Goal: Task Accomplishment & Management: Use online tool/utility

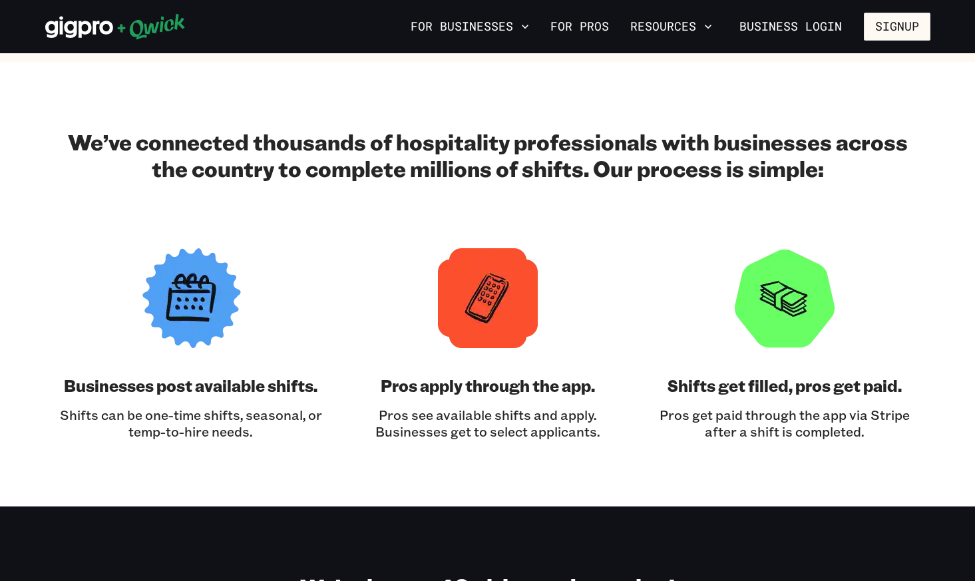
scroll to position [1972, 0]
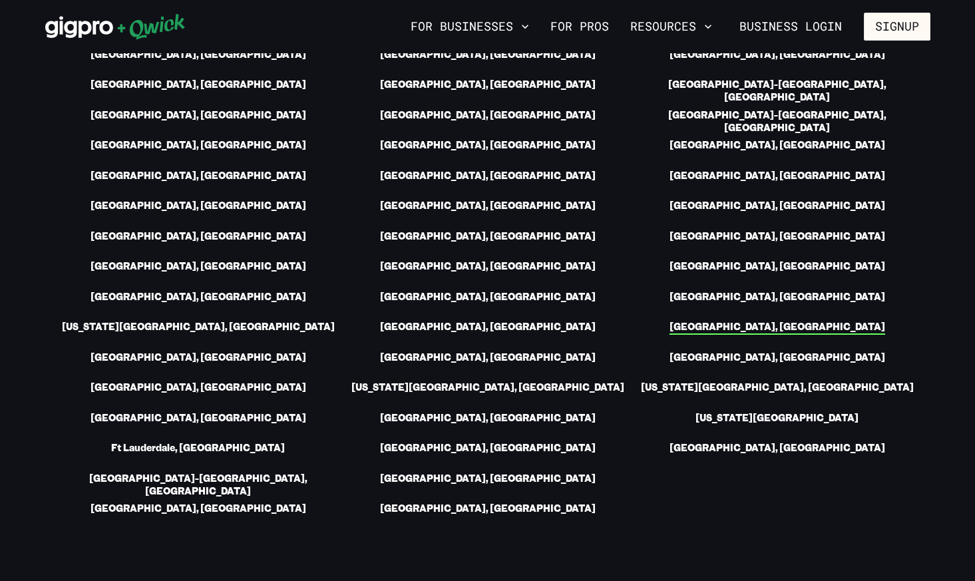
click at [772, 321] on link "[GEOGRAPHIC_DATA], [GEOGRAPHIC_DATA]" at bounding box center [778, 328] width 216 height 14
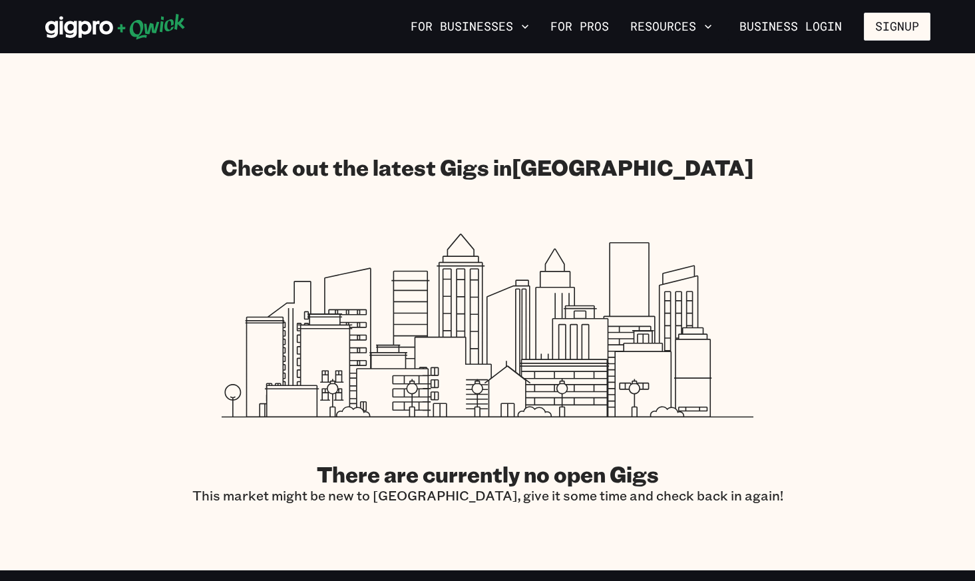
scroll to position [1834, 0]
click at [567, 460] on h2 "There are currently no open Gigs" at bounding box center [487, 473] width 591 height 27
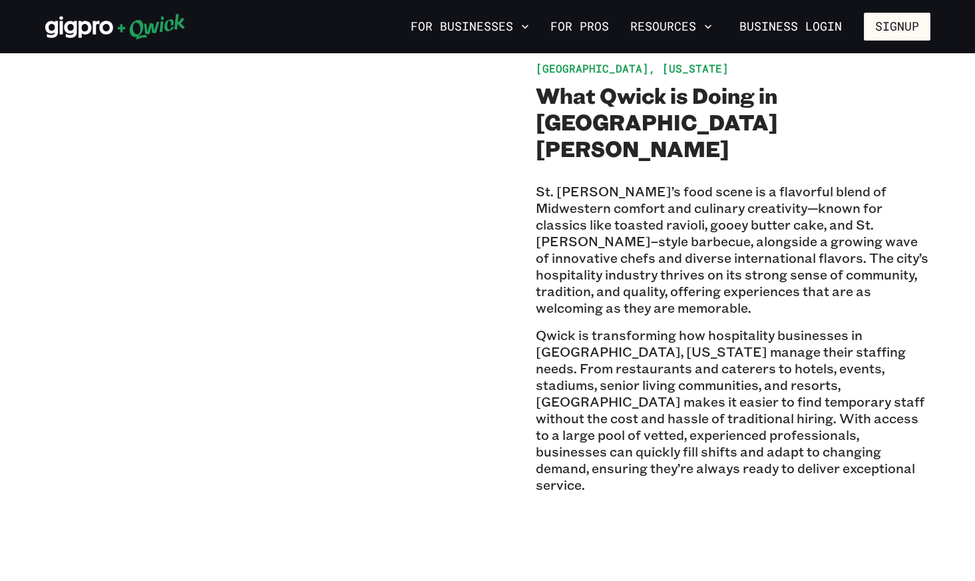
scroll to position [0, 0]
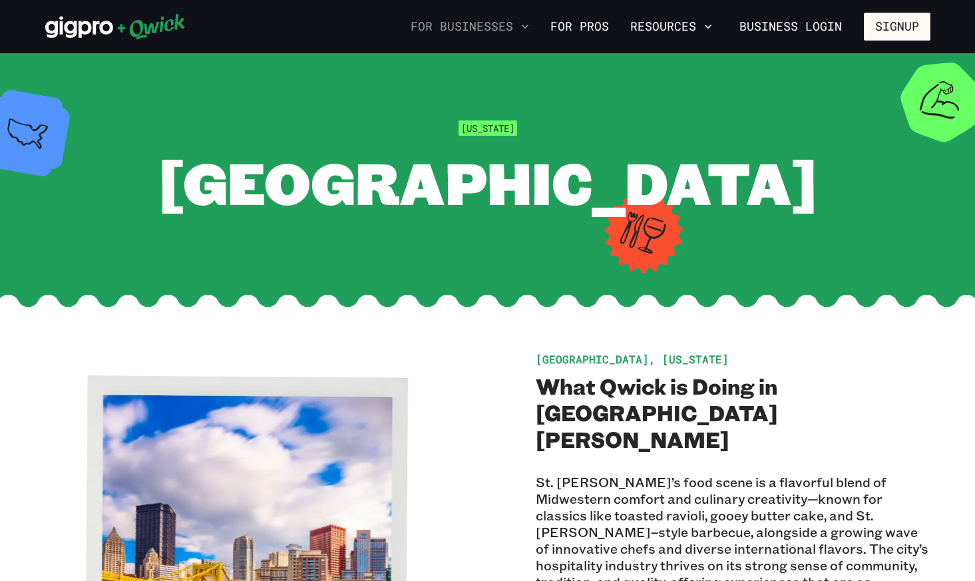
click at [501, 33] on button "For Businesses" at bounding box center [469, 26] width 129 height 23
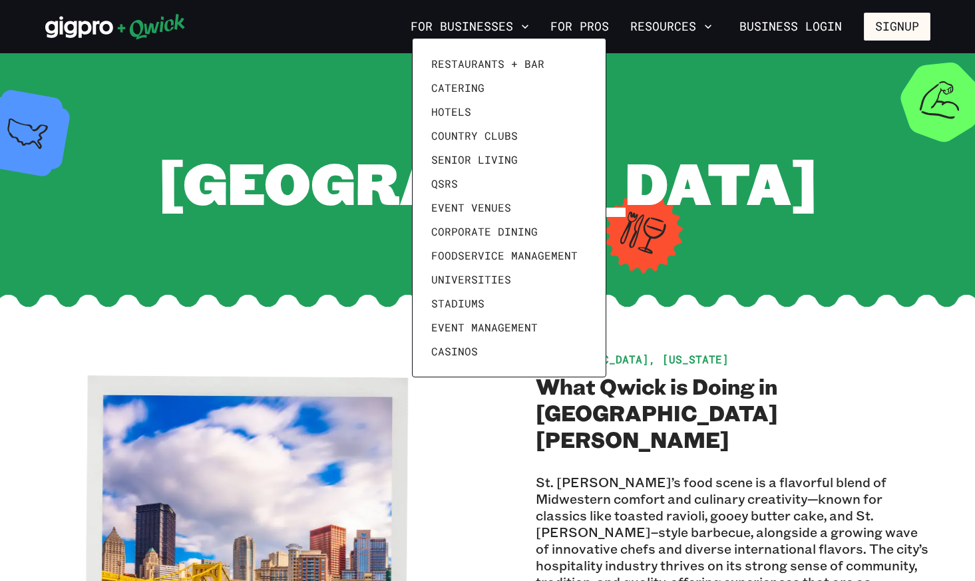
click at [320, 200] on div at bounding box center [487, 290] width 975 height 581
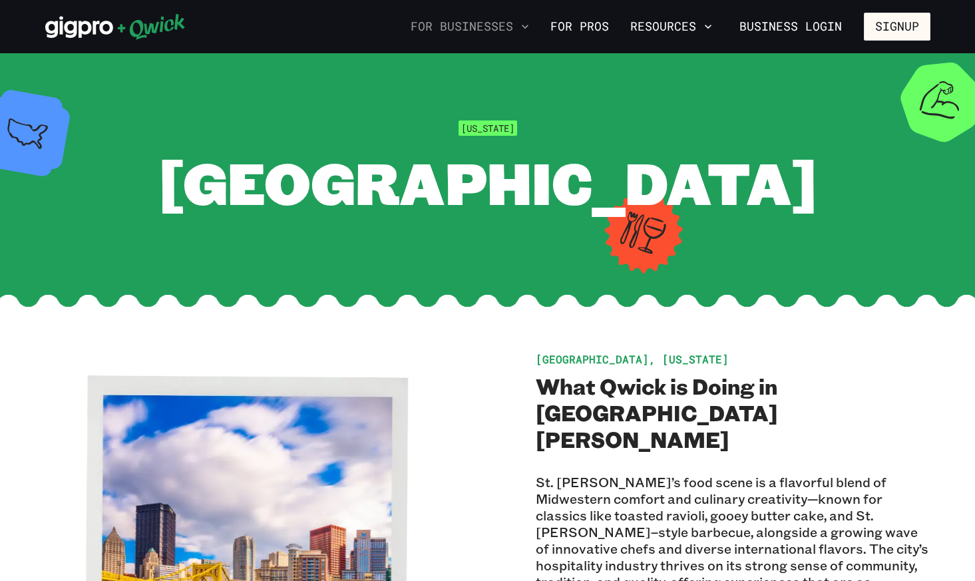
click at [464, 26] on button "For Businesses" at bounding box center [469, 26] width 129 height 23
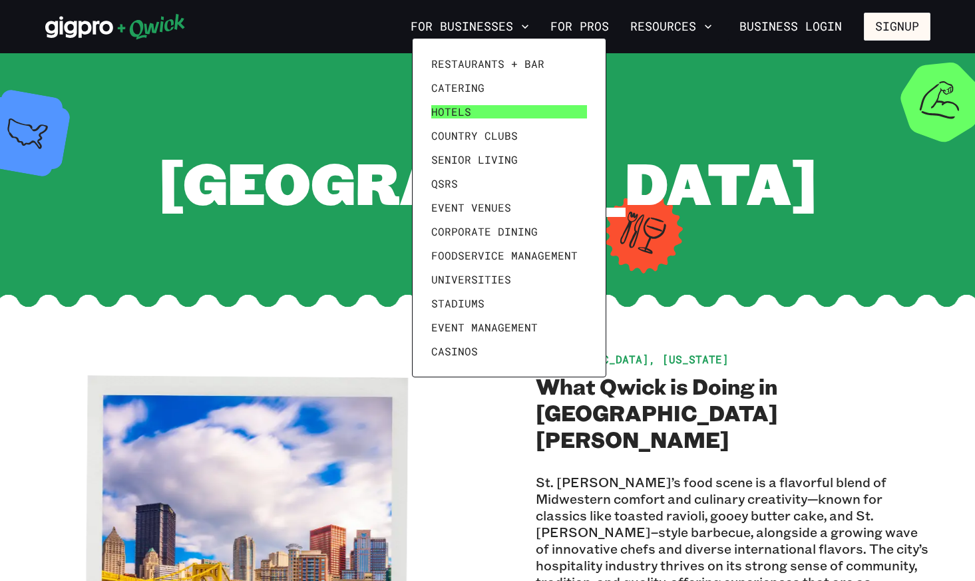
click at [448, 113] on span "Hotels" at bounding box center [451, 111] width 40 height 13
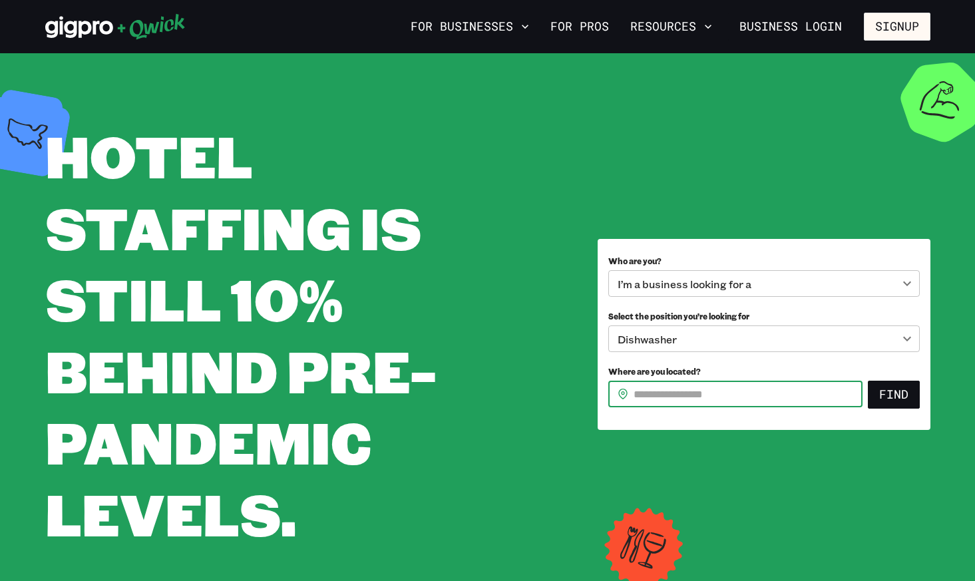
click at [647, 391] on input "Where are you located?" at bounding box center [748, 394] width 229 height 27
type input "*****"
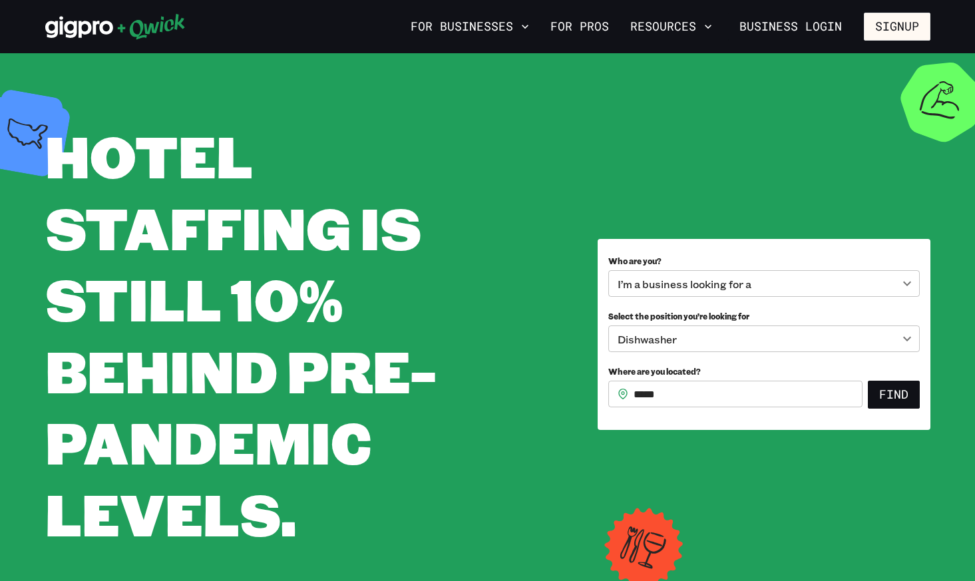
click at [887, 409] on form "**********" at bounding box center [765, 335] width 312 height 170
click at [887, 401] on button "Find" at bounding box center [894, 395] width 52 height 28
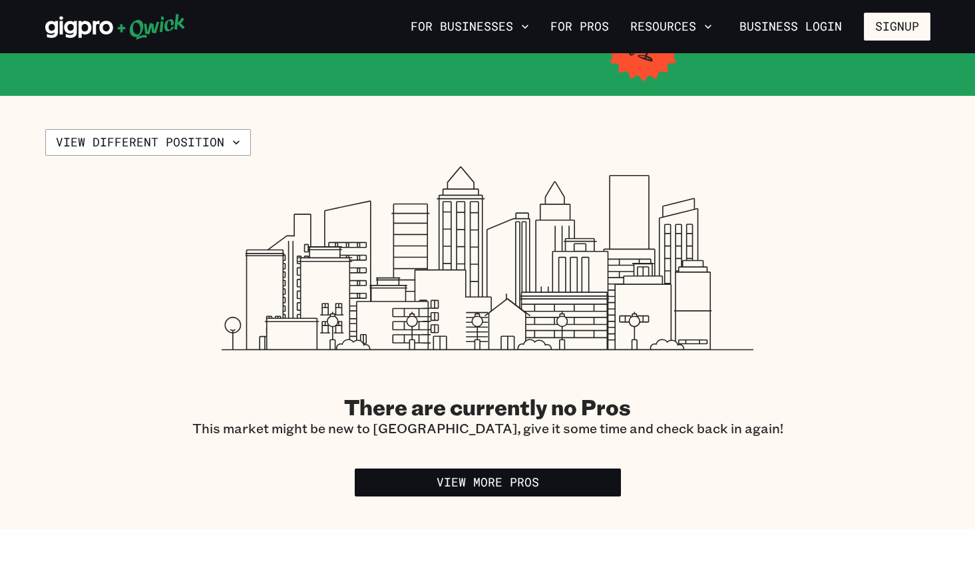
scroll to position [261, 0]
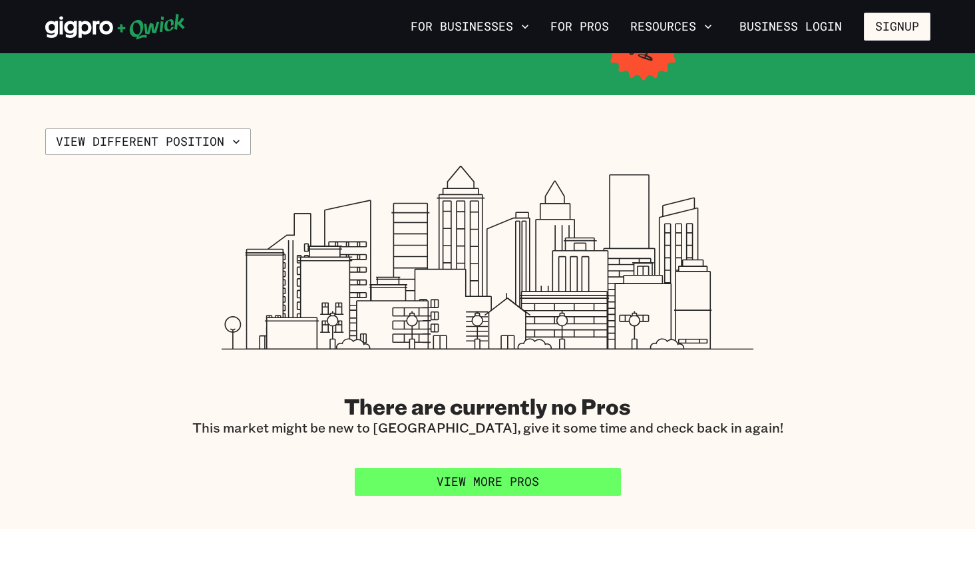
click at [553, 477] on link "View More Pros" at bounding box center [488, 482] width 266 height 28
